Goal: Transaction & Acquisition: Purchase product/service

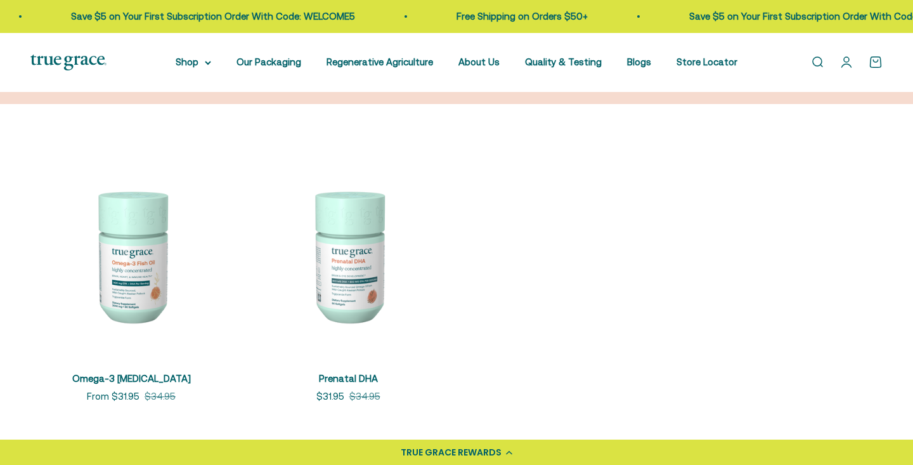
scroll to position [201, 0]
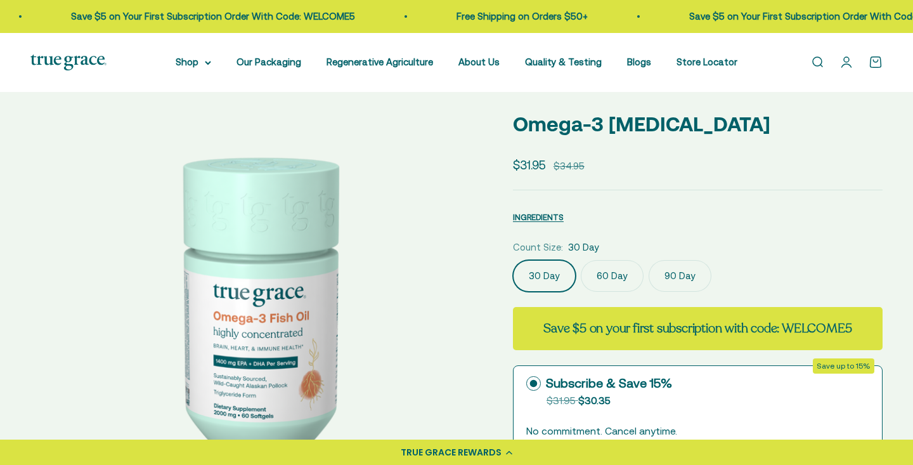
select select "3"
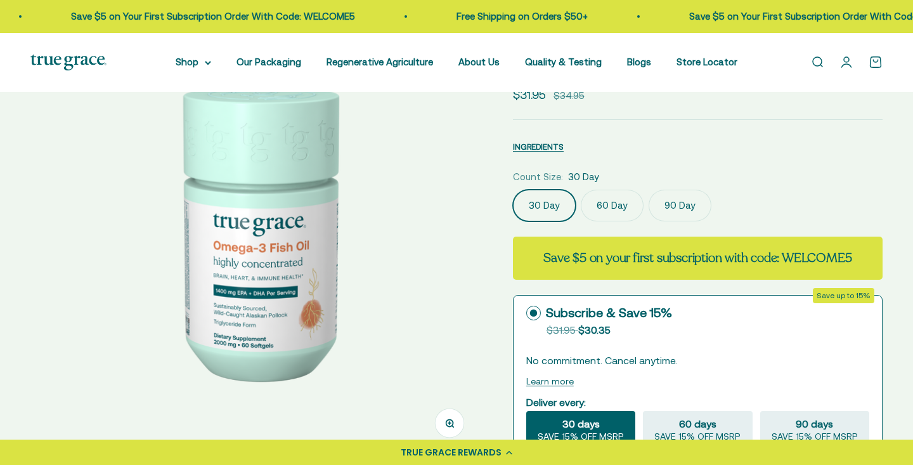
scroll to position [120, 0]
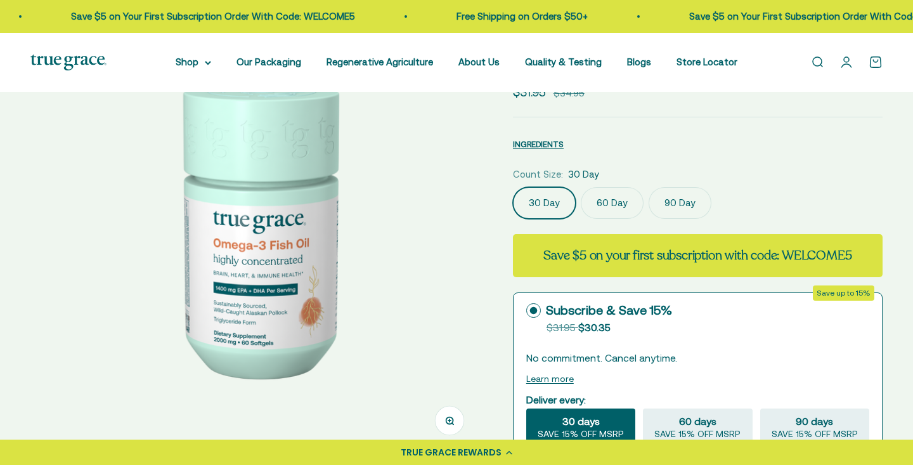
click at [602, 219] on label "60 Day" at bounding box center [612, 203] width 63 height 32
click at [513, 187] on input "60 Day" at bounding box center [512, 186] width 1 height 1
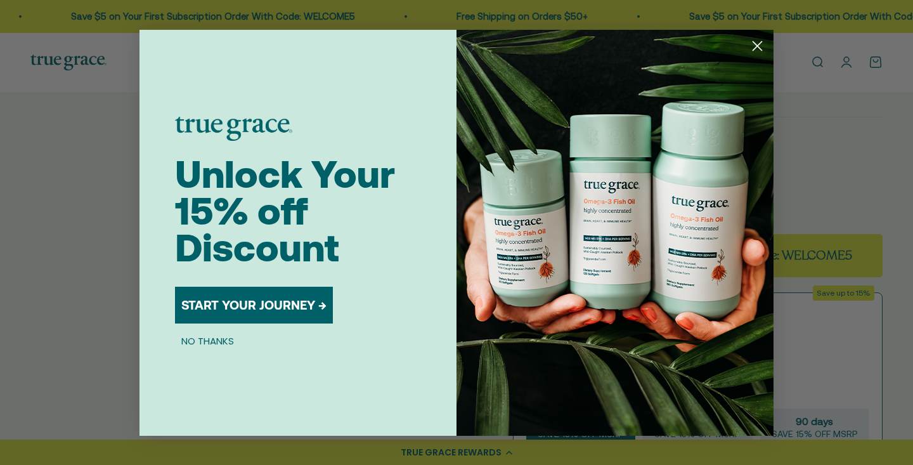
scroll to position [306, 1]
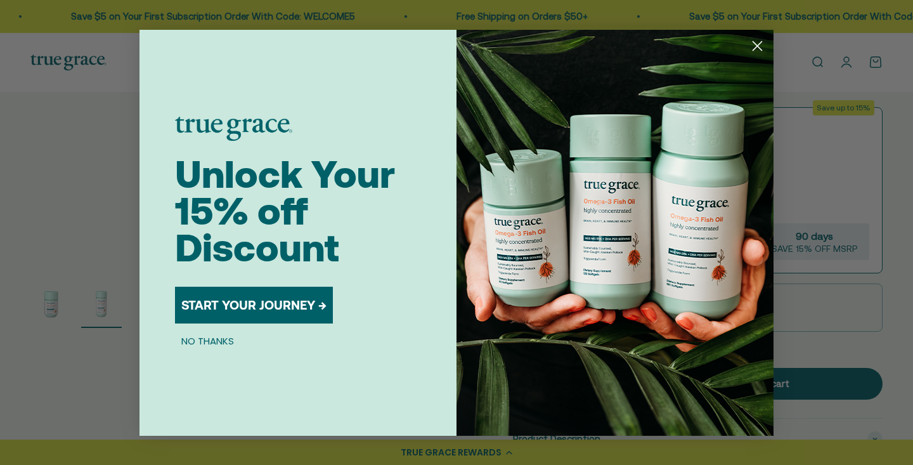
click at [214, 333] on button "NO THANKS" at bounding box center [207, 340] width 65 height 15
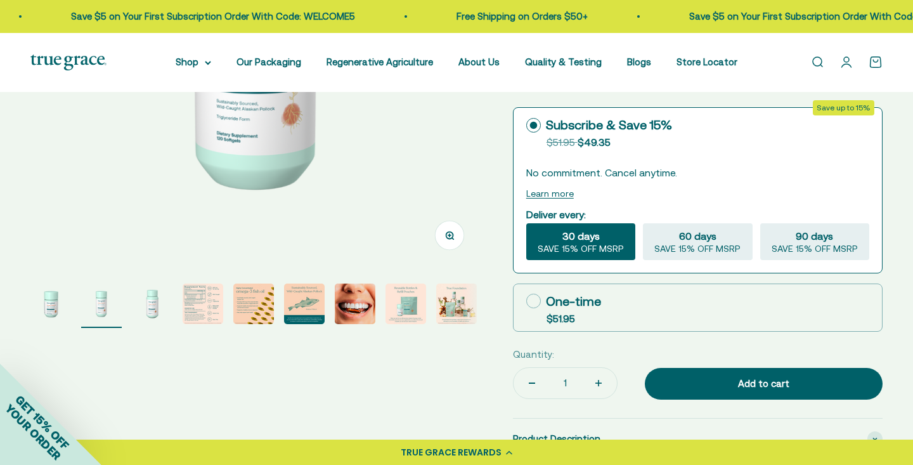
click at [533, 308] on icon at bounding box center [533, 301] width 15 height 15
click at [526, 301] on input "One-time $51.95" at bounding box center [526, 301] width 1 height 1
radio input "true"
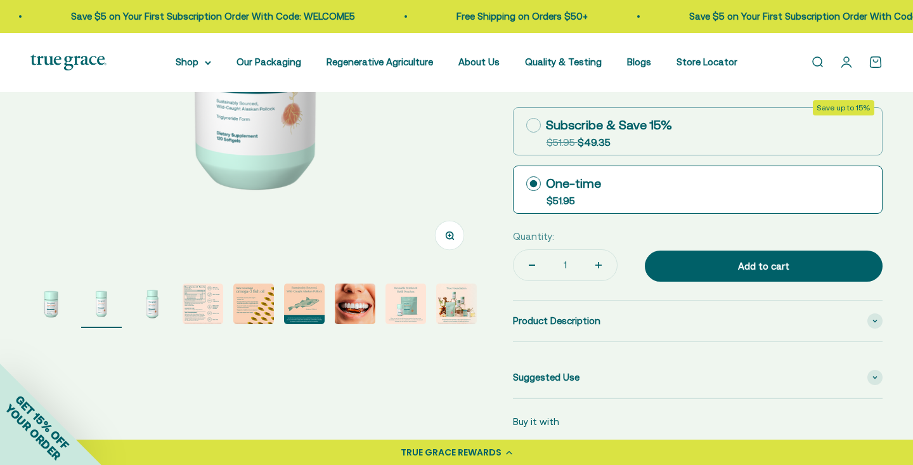
scroll to position [301, 0]
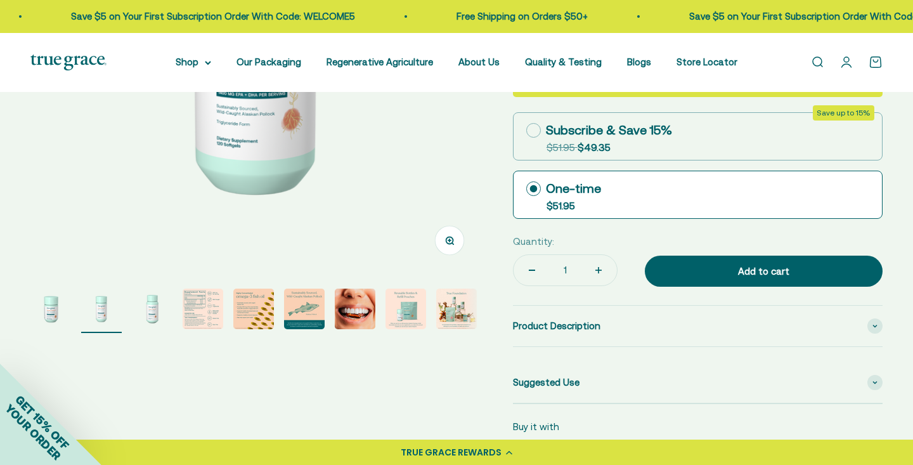
click at [300, 329] on img "Go to item 6" at bounding box center [304, 308] width 41 height 41
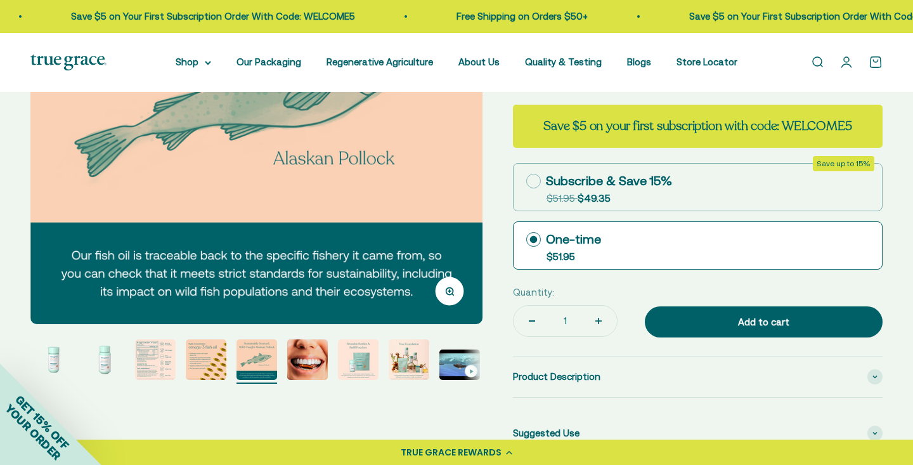
scroll to position [251, 0]
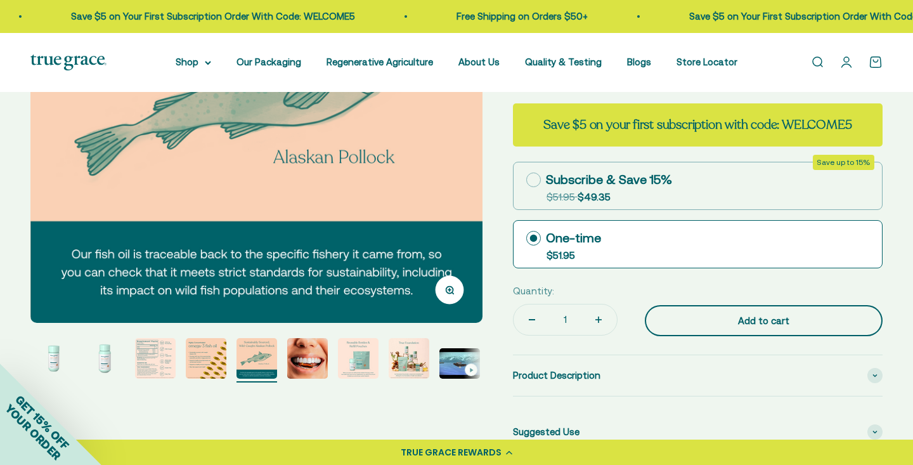
click at [751, 328] on div "Add to cart" at bounding box center [763, 320] width 187 height 15
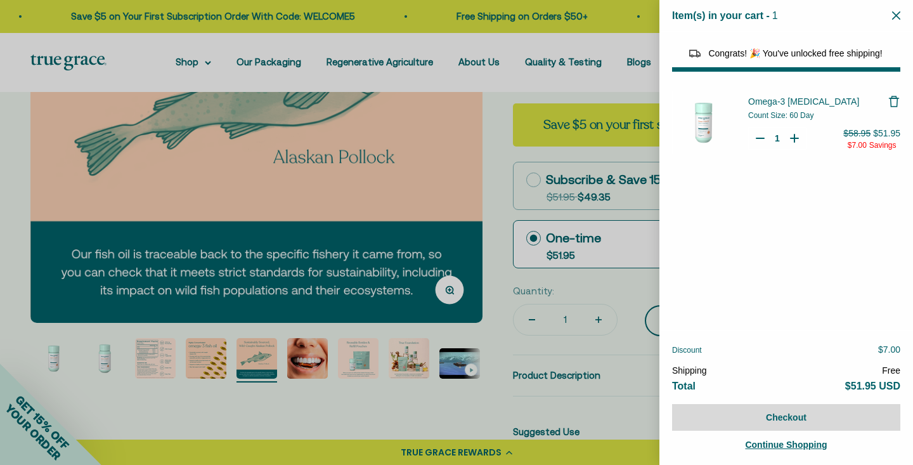
select select "44878154563798"
select select "44882806636758"
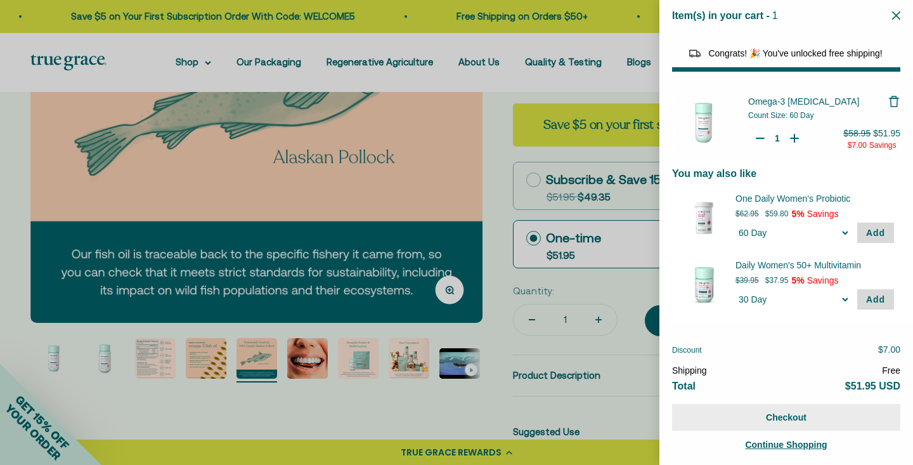
click at [775, 418] on button "Checkout" at bounding box center [786, 417] width 228 height 27
